Goal: Information Seeking & Learning: Learn about a topic

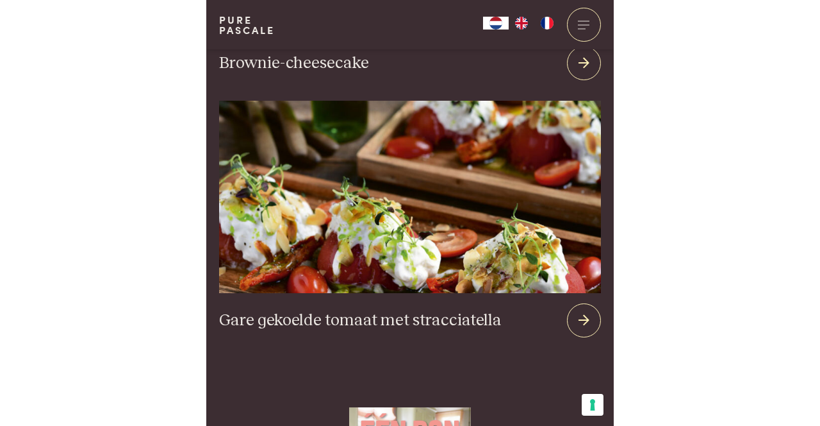
scroll to position [2861, 0]
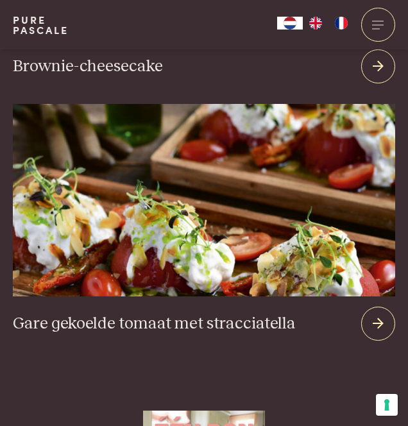
click at [391, 311] on div at bounding box center [378, 323] width 34 height 34
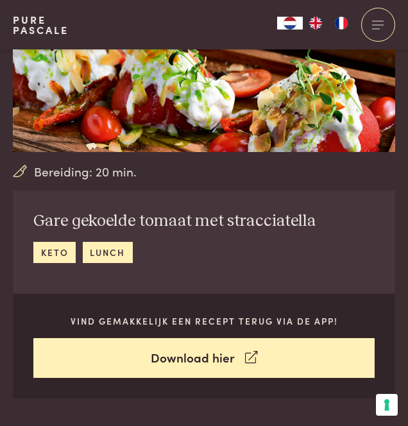
scroll to position [136, 0]
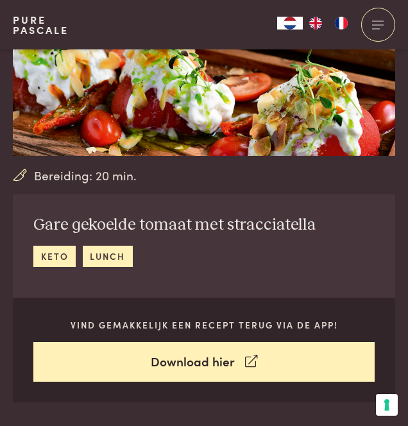
click at [110, 256] on link "lunch" at bounding box center [108, 255] width 50 height 21
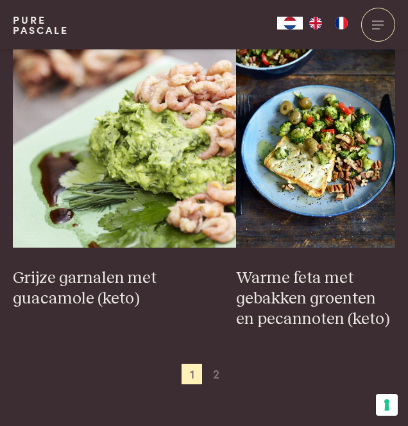
scroll to position [2368, 0]
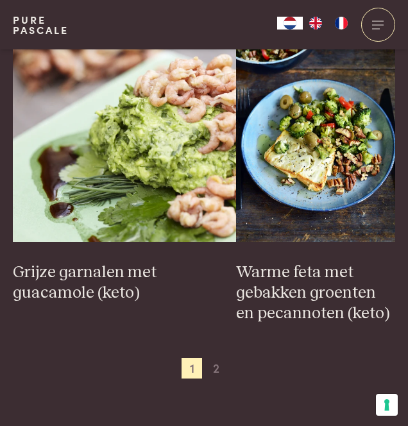
click at [220, 376] on span "2" at bounding box center [216, 368] width 21 height 21
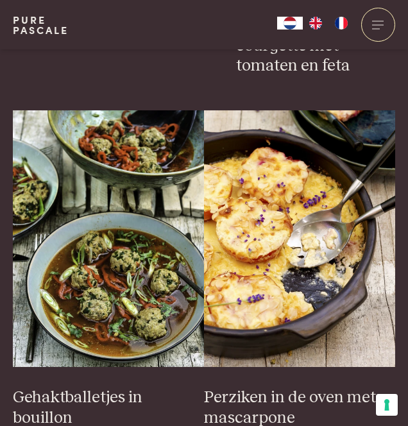
scroll to position [1562, 0]
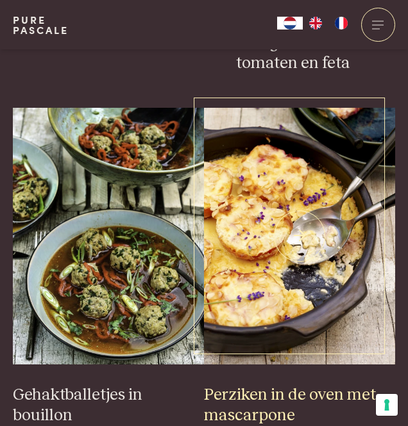
click at [279, 404] on h3 "Perziken in de oven met mascarpone" at bounding box center [299, 404] width 191 height 41
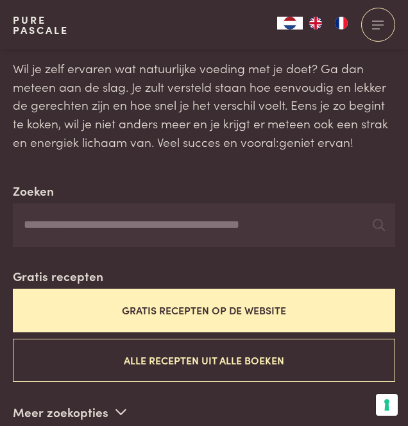
scroll to position [0, 0]
